Goal: Task Accomplishment & Management: Use online tool/utility

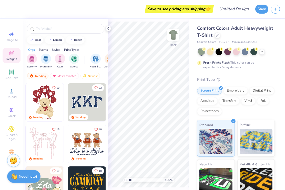
click at [107, 30] on div at bounding box center [108, 29] width 6 height 6
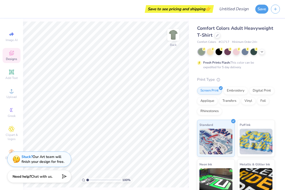
click at [263, 53] on icon at bounding box center [262, 52] width 4 height 4
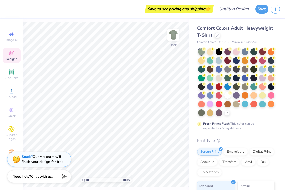
click at [271, 52] on div at bounding box center [271, 51] width 7 height 7
click at [201, 105] on div at bounding box center [201, 104] width 7 height 7
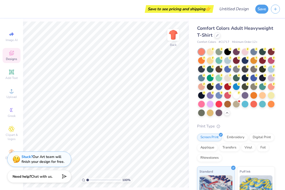
click at [202, 62] on div at bounding box center [201, 60] width 7 height 7
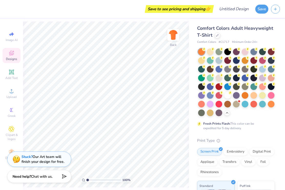
click at [8, 97] on span "Upload" at bounding box center [11, 97] width 10 height 4
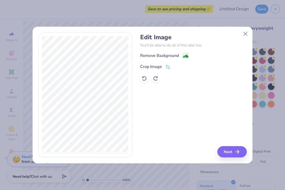
click at [176, 54] on div "Remove Background" at bounding box center [159, 56] width 39 height 6
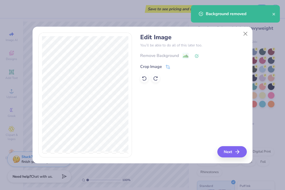
click at [238, 155] on icon "button" at bounding box center [237, 152] width 6 height 6
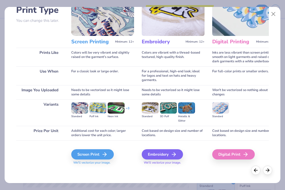
scroll to position [40, 0]
click at [236, 153] on div "Digital Print" at bounding box center [233, 154] width 43 height 10
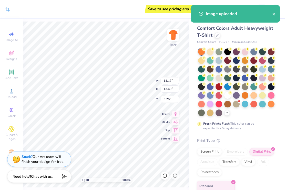
type input "1.52"
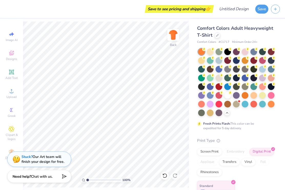
click at [9, 35] on icon at bounding box center [11, 34] width 6 height 6
select select "4"
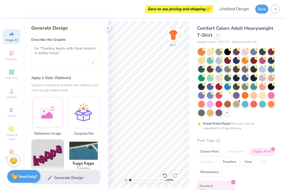
click at [106, 28] on div at bounding box center [108, 29] width 6 height 6
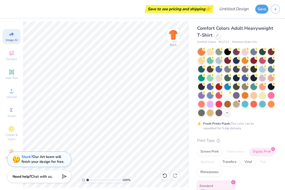
click at [174, 35] on img at bounding box center [173, 35] width 10 height 10
click at [9, 38] on span "Image AI" at bounding box center [12, 40] width 12 height 4
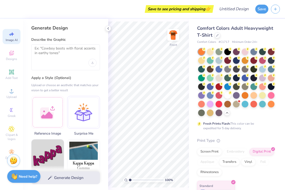
click at [107, 27] on icon at bounding box center [108, 28] width 4 height 4
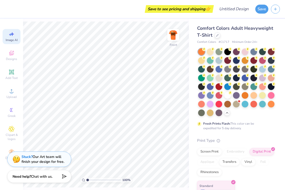
click at [175, 37] on img at bounding box center [173, 35] width 10 height 10
click at [201, 77] on div at bounding box center [201, 78] width 7 height 7
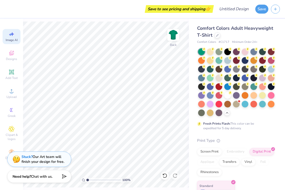
click at [237, 96] on div at bounding box center [236, 95] width 7 height 7
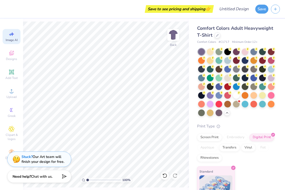
click at [252, 87] on div at bounding box center [253, 86] width 7 height 7
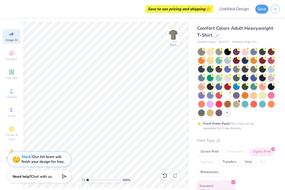
click at [202, 96] on div at bounding box center [201, 95] width 7 height 7
click at [210, 95] on div at bounding box center [210, 95] width 7 height 7
click at [209, 104] on div at bounding box center [210, 104] width 7 height 7
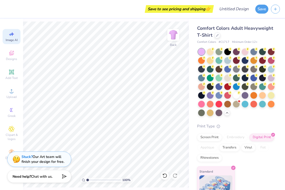
click at [235, 68] on div at bounding box center [236, 69] width 7 height 7
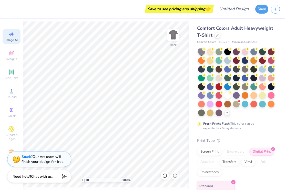
click at [245, 52] on div at bounding box center [245, 51] width 7 height 7
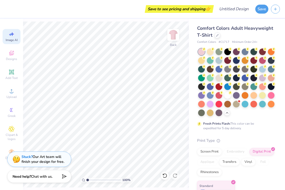
click at [271, 53] on div at bounding box center [271, 51] width 7 height 7
click at [262, 79] on div at bounding box center [262, 78] width 7 height 7
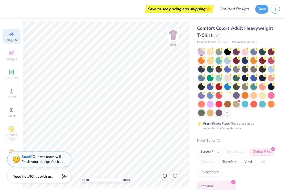
click at [271, 86] on div at bounding box center [271, 86] width 7 height 7
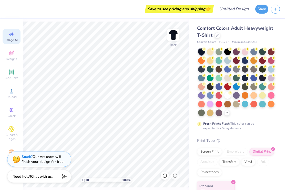
click at [221, 96] on div at bounding box center [218, 95] width 7 height 7
click at [227, 103] on div at bounding box center [227, 104] width 7 height 7
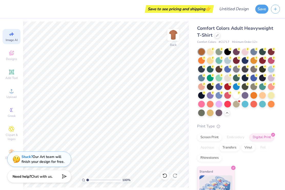
click at [219, 115] on div at bounding box center [218, 112] width 7 height 7
click at [200, 52] on div at bounding box center [201, 51] width 7 height 7
click at [200, 111] on div at bounding box center [201, 112] width 7 height 7
click at [254, 81] on div at bounding box center [253, 78] width 7 height 7
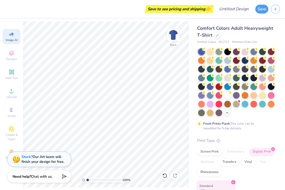
click at [244, 79] on div at bounding box center [245, 78] width 7 height 7
click at [239, 88] on div at bounding box center [236, 86] width 7 height 7
click at [237, 93] on div at bounding box center [236, 95] width 7 height 7
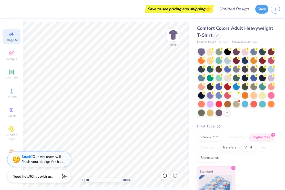
select select "4"
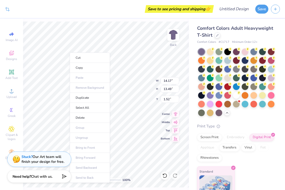
type input "13.55"
type input "12.90"
type input "2.12"
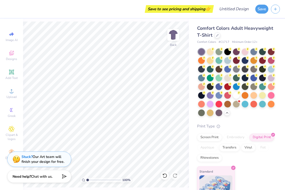
click at [11, 74] on icon at bounding box center [11, 72] width 4 height 4
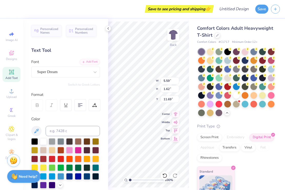
click at [7, 34] on div "Image AI" at bounding box center [12, 36] width 18 height 15
select select "4"
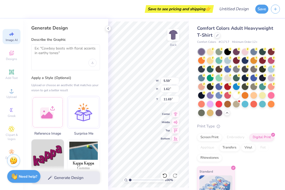
click at [108, 27] on icon at bounding box center [108, 28] width 4 height 4
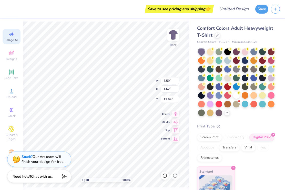
scroll to position [0, 0]
type textarea "TXT"
click at [167, 176] on icon at bounding box center [164, 175] width 4 height 5
click at [166, 176] on icon at bounding box center [164, 175] width 5 height 5
click at [12, 35] on icon at bounding box center [13, 34] width 4 height 4
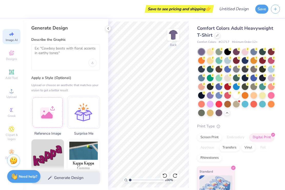
click at [108, 28] on icon at bounding box center [108, 28] width 4 height 4
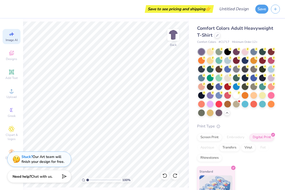
click at [176, 36] on img at bounding box center [173, 35] width 10 height 10
click at [12, 34] on icon at bounding box center [13, 34] width 4 height 4
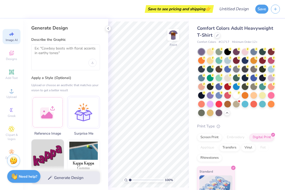
click at [107, 27] on icon at bounding box center [108, 28] width 4 height 4
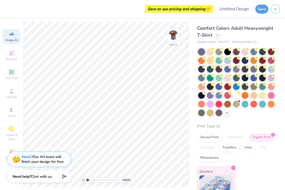
click at [8, 36] on div "Image AI" at bounding box center [12, 36] width 18 height 15
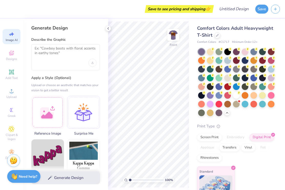
click at [107, 29] on icon at bounding box center [108, 28] width 4 height 4
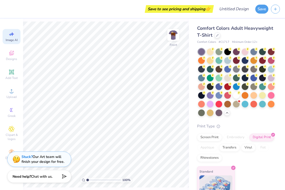
click at [175, 36] on img at bounding box center [173, 35] width 10 height 10
click at [202, 88] on div at bounding box center [201, 86] width 7 height 7
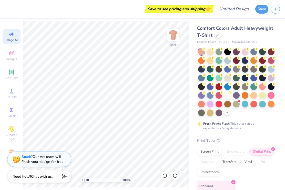
click at [210, 77] on div at bounding box center [210, 78] width 7 height 7
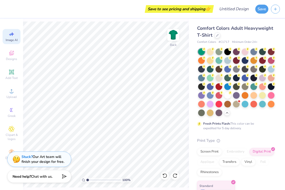
click at [245, 106] on div at bounding box center [245, 104] width 7 height 7
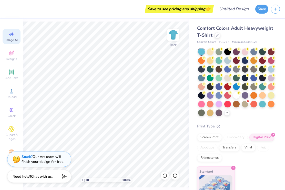
click at [5, 34] on div "Image AI" at bounding box center [12, 36] width 18 height 15
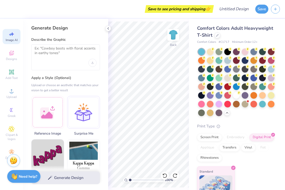
click at [109, 28] on icon at bounding box center [108, 28] width 4 height 4
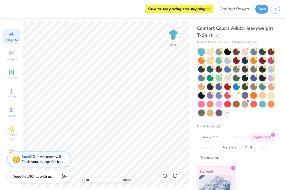
click at [177, 36] on img at bounding box center [173, 35] width 10 height 10
click at [9, 38] on span "Image AI" at bounding box center [12, 40] width 12 height 4
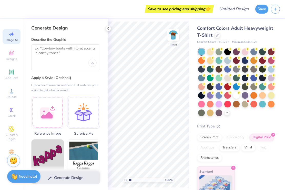
click at [108, 27] on icon at bounding box center [108, 28] width 4 height 4
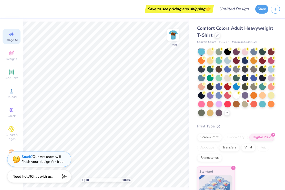
click at [174, 35] on img at bounding box center [173, 35] width 10 height 10
click at [211, 54] on div at bounding box center [210, 51] width 7 height 7
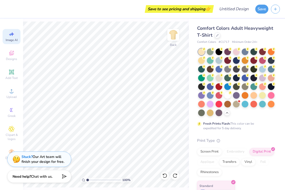
click at [212, 112] on div at bounding box center [210, 112] width 7 height 7
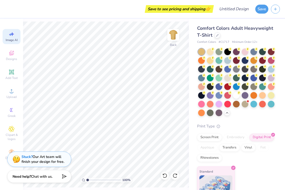
click at [200, 115] on div at bounding box center [201, 112] width 7 height 7
click at [201, 104] on div at bounding box center [201, 104] width 7 height 7
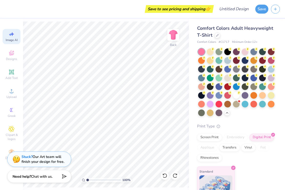
click at [225, 78] on div at bounding box center [227, 78] width 7 height 7
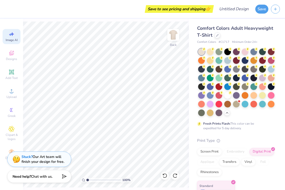
click at [8, 34] on div "Image AI" at bounding box center [12, 36] width 18 height 15
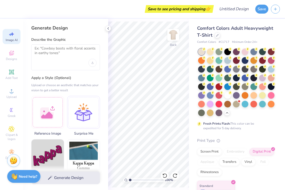
click at [107, 27] on icon at bounding box center [108, 28] width 4 height 4
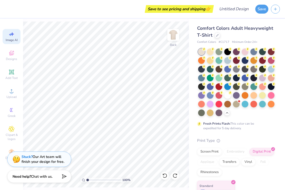
click at [175, 33] on img at bounding box center [173, 35] width 10 height 10
click at [10, 38] on div "Image AI" at bounding box center [12, 36] width 18 height 15
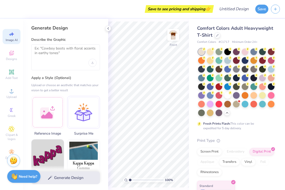
click at [108, 28] on icon at bounding box center [108, 28] width 4 height 4
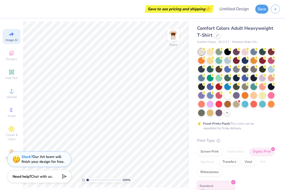
click at [172, 34] on img at bounding box center [173, 35] width 10 height 10
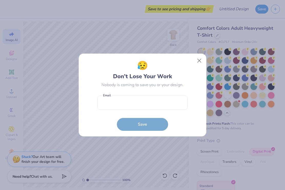
click at [197, 62] on button "Close" at bounding box center [199, 61] width 10 height 10
